Goal: Find specific page/section: Find specific page/section

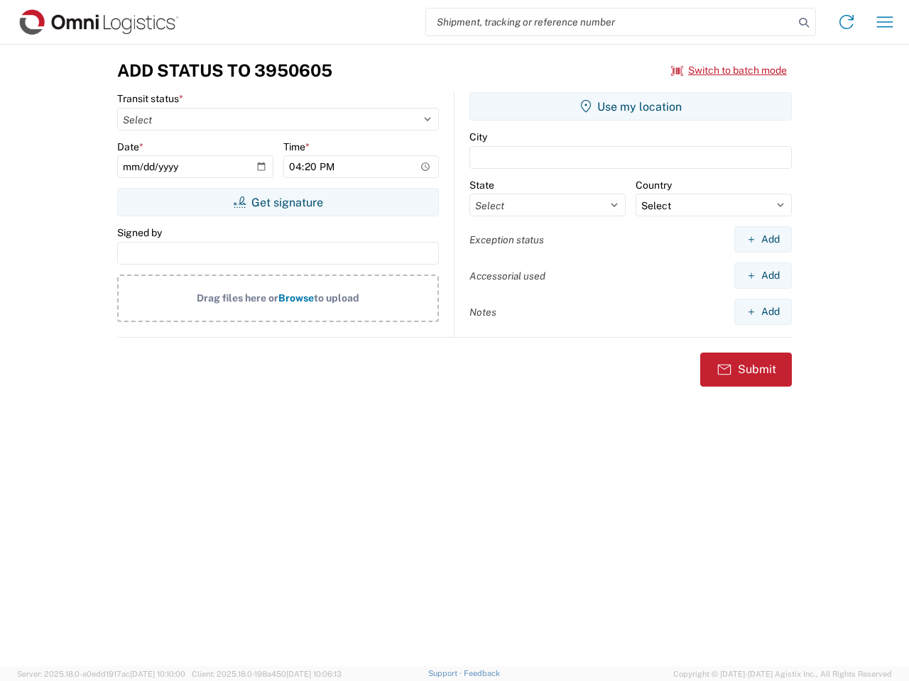
click at [610, 22] on input "search" at bounding box center [610, 22] width 368 height 27
click at [804, 23] on icon at bounding box center [804, 23] width 20 height 20
click at [846, 22] on icon at bounding box center [846, 22] width 23 height 23
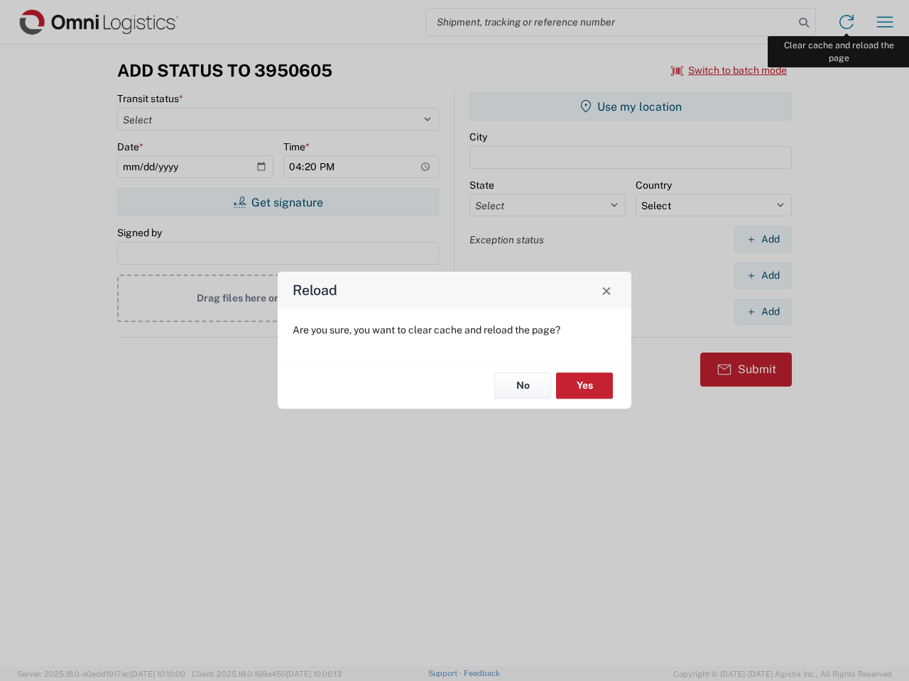
click at [884, 22] on div "Reload Are you sure, you want to clear cache and reload the page? No Yes" at bounding box center [454, 340] width 909 height 681
click at [729, 70] on div "Reload Are you sure, you want to clear cache and reload the page? No Yes" at bounding box center [454, 340] width 909 height 681
click at [278, 202] on div "Reload Are you sure, you want to clear cache and reload the page? No Yes" at bounding box center [454, 340] width 909 height 681
click at [630, 106] on div "Reload Are you sure, you want to clear cache and reload the page? No Yes" at bounding box center [454, 340] width 909 height 681
click at [762, 239] on div "Reload Are you sure, you want to clear cache and reload the page? No Yes" at bounding box center [454, 340] width 909 height 681
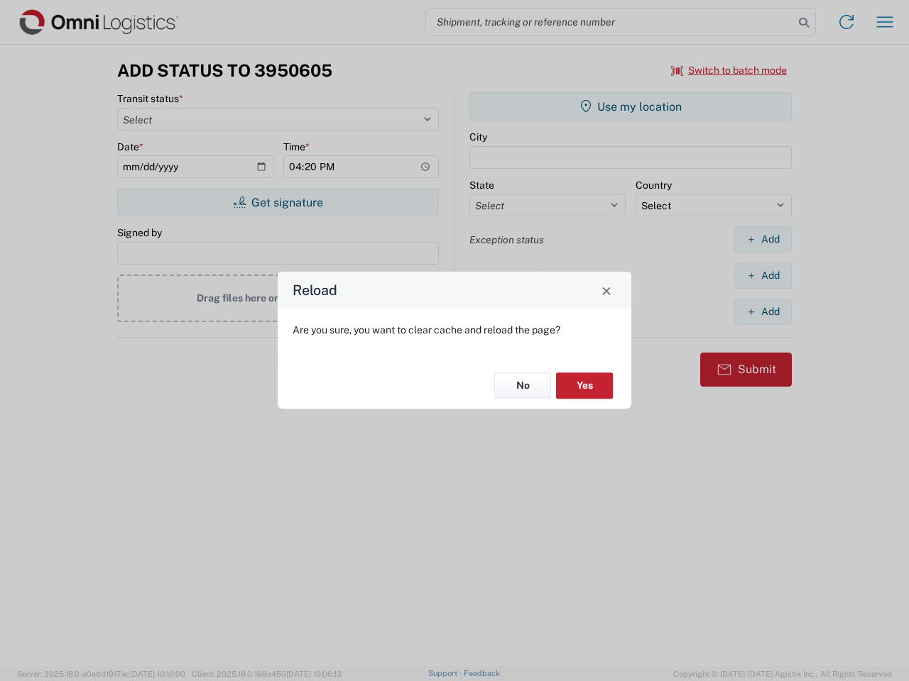
click at [762, 275] on div "Reload Are you sure, you want to clear cache and reload the page? No Yes" at bounding box center [454, 340] width 909 height 681
click at [762, 312] on div "Reload Are you sure, you want to clear cache and reload the page? No Yes" at bounding box center [454, 340] width 909 height 681
